Goal: Task Accomplishment & Management: Use online tool/utility

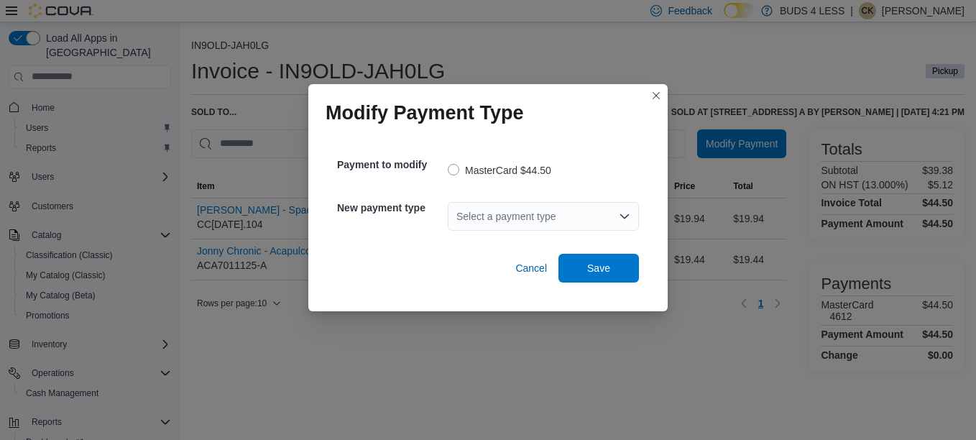
click at [549, 210] on div "Select a payment type" at bounding box center [543, 216] width 191 height 29
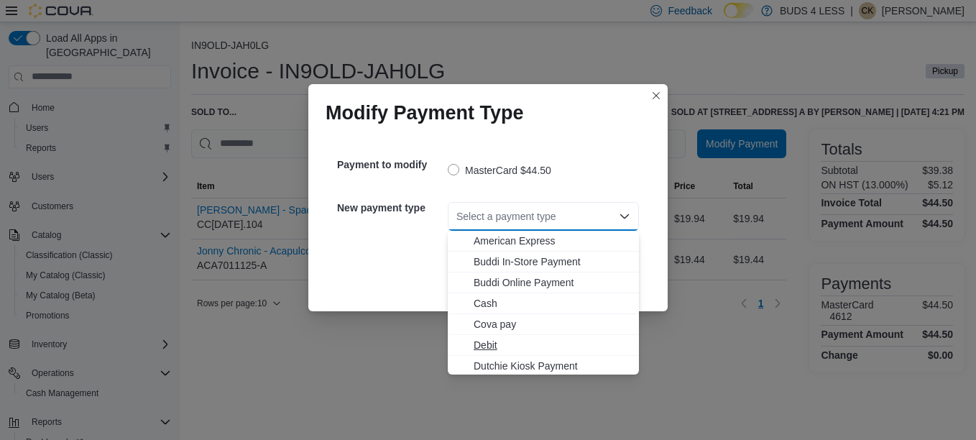
click at [494, 338] on span "Debit" at bounding box center [552, 345] width 157 height 14
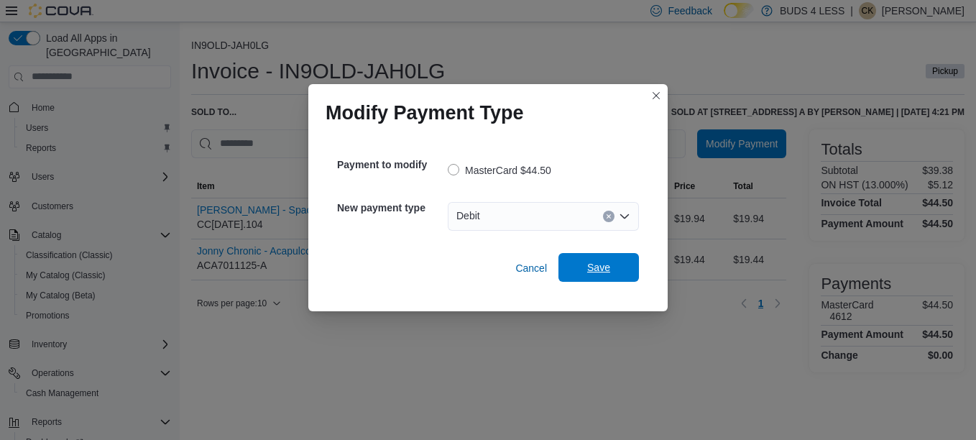
drag, startPoint x: 605, startPoint y: 280, endPoint x: 606, endPoint y: 273, distance: 7.2
click at [606, 279] on span "Save" at bounding box center [598, 267] width 63 height 29
